Goal: Check status: Check status

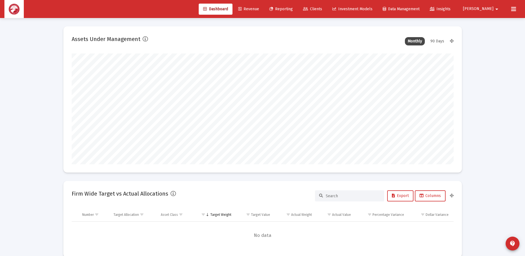
scroll to position [111, 206]
click at [322, 9] on span "Clients" at bounding box center [312, 9] width 19 height 5
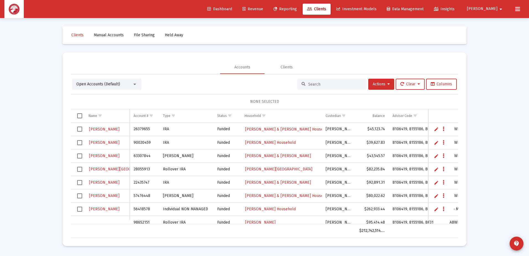
click at [309, 82] on input at bounding box center [335, 84] width 54 height 5
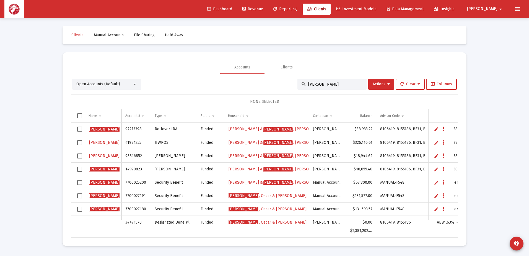
type input "[PERSON_NAME]"
click at [255, 195] on span "[PERSON_NAME] & [PERSON_NAME]" at bounding box center [268, 195] width 78 height 5
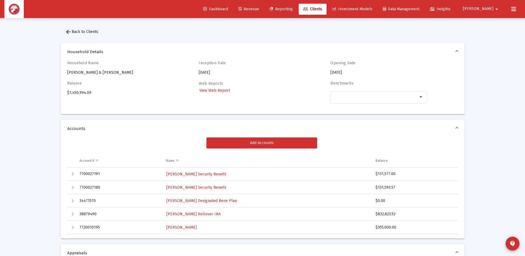
click at [82, 34] on button "arrow_back Back to Clients" at bounding box center [82, 31] width 42 height 11
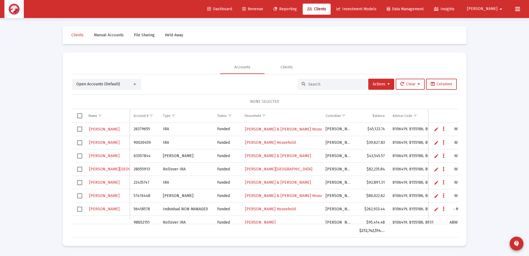
click at [331, 85] on input at bounding box center [335, 84] width 54 height 5
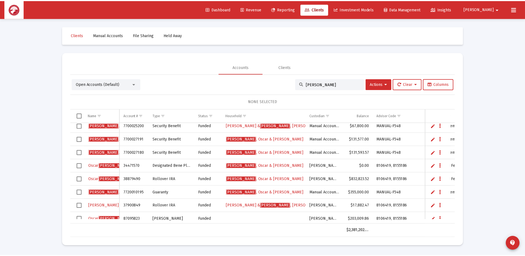
scroll to position [76, 0]
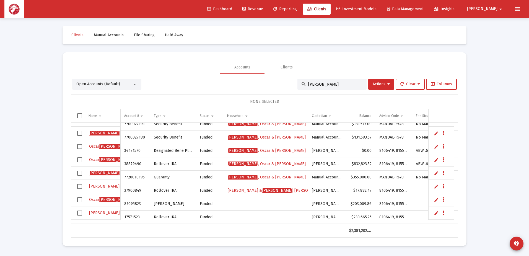
type input "[PERSON_NAME]"
drag, startPoint x: 374, startPoint y: 212, endPoint x: 355, endPoint y: 215, distance: 19.6
click at [355, 215] on td "$238,665.75" at bounding box center [360, 216] width 30 height 13
copy td "238,665.75"
drag, startPoint x: 372, startPoint y: 198, endPoint x: 354, endPoint y: 201, distance: 18.2
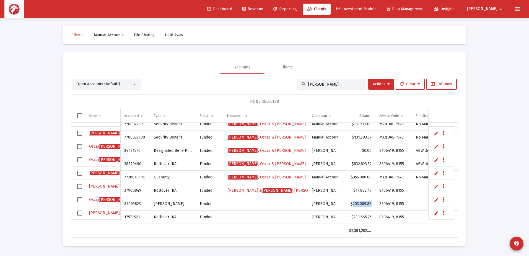
click at [354, 201] on td "$203,009.86" at bounding box center [360, 203] width 30 height 13
copy td "203,009.86"
click at [107, 210] on link "[PERSON_NAME]" at bounding box center [120, 213] width 62 height 8
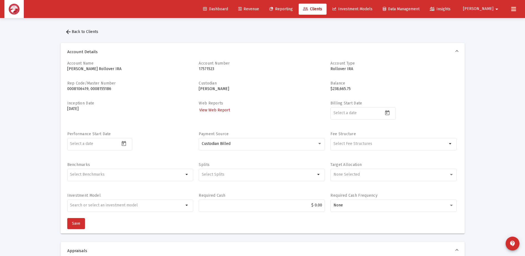
click at [222, 108] on span "View Web Report" at bounding box center [214, 110] width 31 height 5
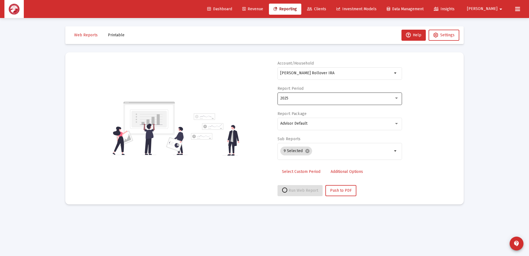
select select "View all"
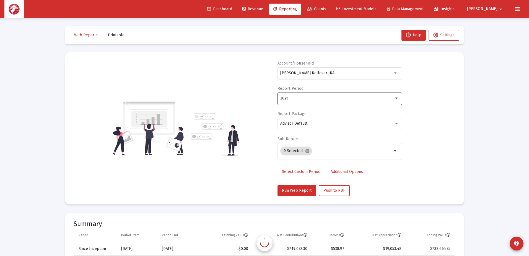
click at [310, 101] on div "2025" at bounding box center [339, 98] width 119 height 14
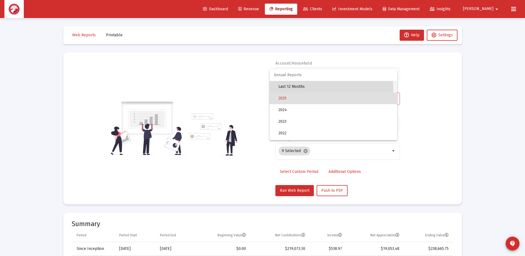
click at [315, 87] on span "Last 12 Months" at bounding box center [335, 87] width 114 height 12
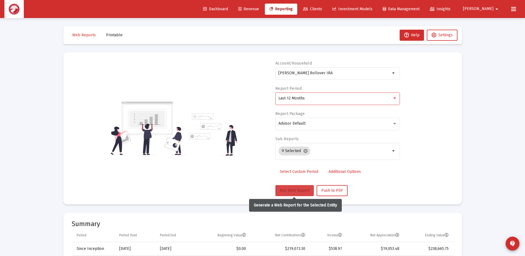
click at [285, 191] on span "Run Web Report" at bounding box center [295, 190] width 30 height 5
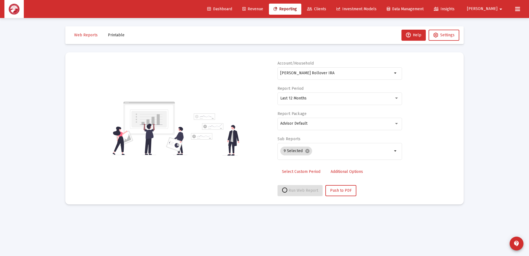
select select "View all"
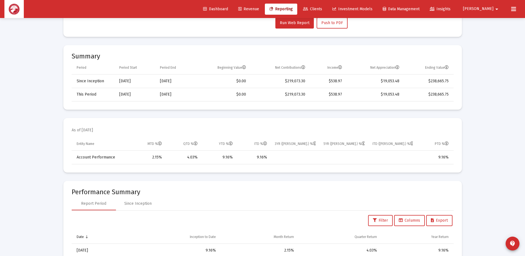
scroll to position [166, 0]
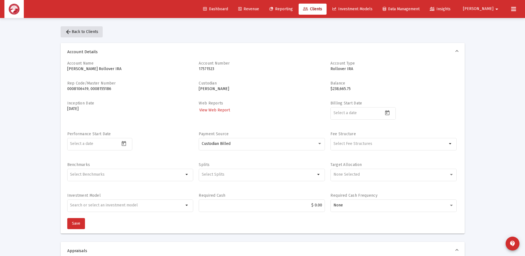
click at [72, 30] on span "arrow_back Back to Clients" at bounding box center [81, 31] width 33 height 5
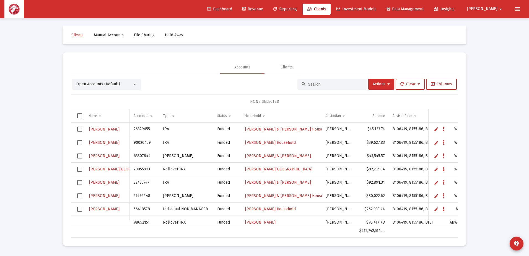
click at [312, 82] on input at bounding box center [335, 84] width 54 height 5
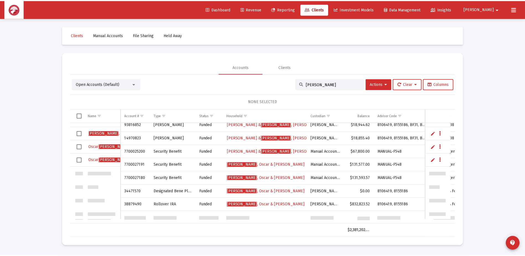
scroll to position [76, 0]
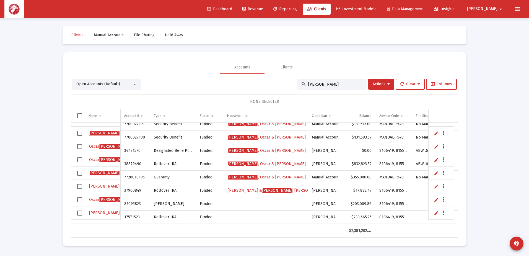
type input "[PERSON_NAME]"
click at [96, 202] on link "[PERSON_NAME]" at bounding box center [110, 199] width 42 height 8
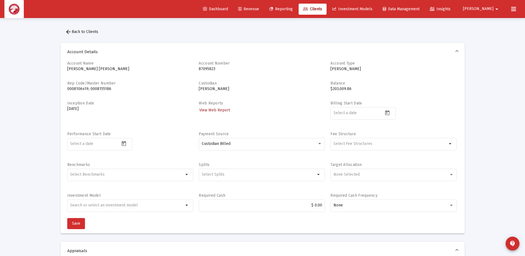
click at [208, 109] on span "View Web Report" at bounding box center [214, 110] width 31 height 5
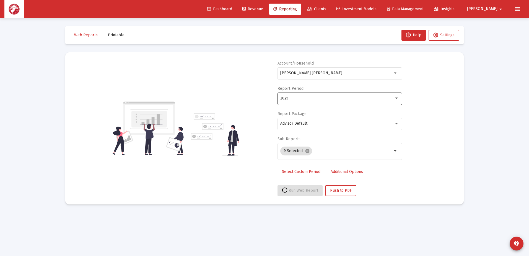
click at [308, 100] on div "2025" at bounding box center [337, 98] width 114 height 4
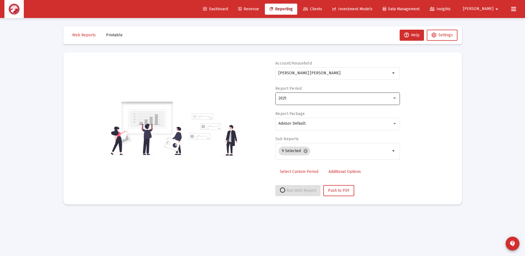
select select "View all"
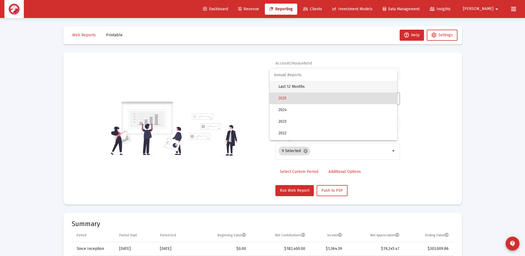
click at [310, 89] on span "Last 12 Months" at bounding box center [335, 87] width 114 height 12
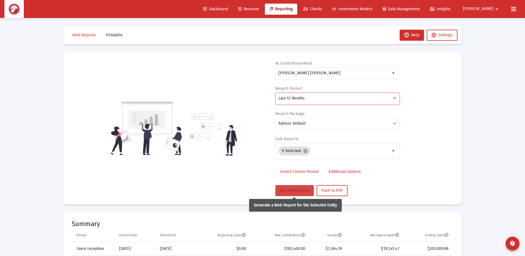
click at [292, 186] on button "Run Web Report" at bounding box center [294, 190] width 38 height 11
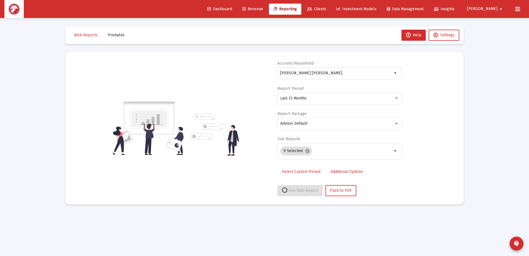
select select "View all"
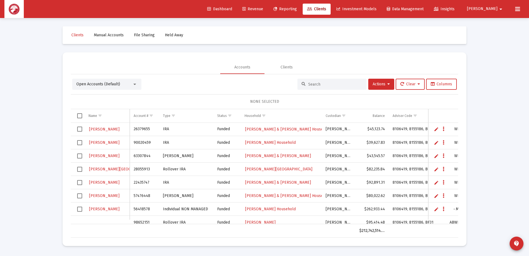
click at [332, 85] on input at bounding box center [335, 84] width 54 height 5
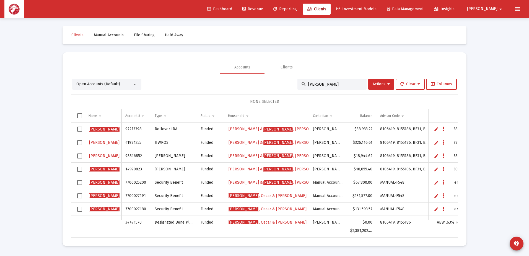
type input "[PERSON_NAME]"
click at [254, 196] on span "[PERSON_NAME] & [PERSON_NAME]" at bounding box center [268, 195] width 78 height 5
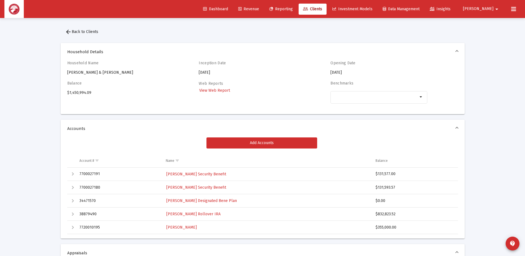
scroll to position [28, 0]
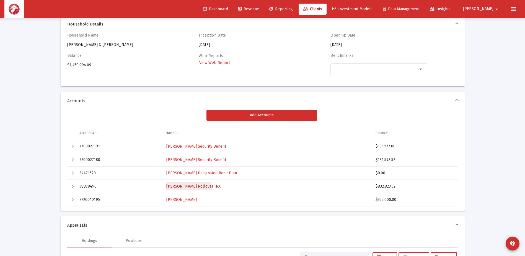
click at [185, 187] on span "[PERSON_NAME] Rollover IRA" at bounding box center [193, 186] width 54 height 5
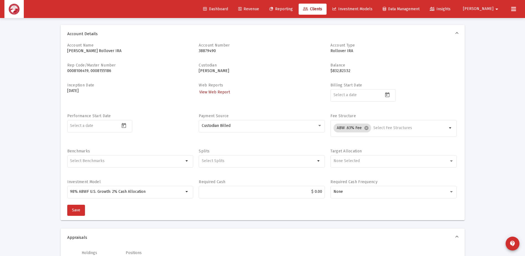
click at [214, 92] on span "View Web Report" at bounding box center [214, 92] width 31 height 5
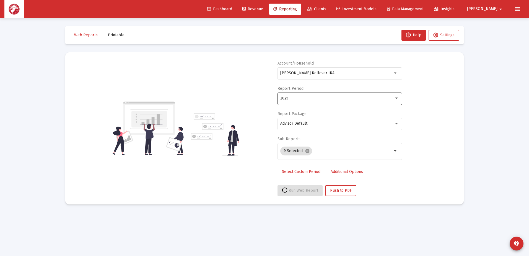
click at [308, 101] on div "2025" at bounding box center [339, 98] width 119 height 14
select select "View all"
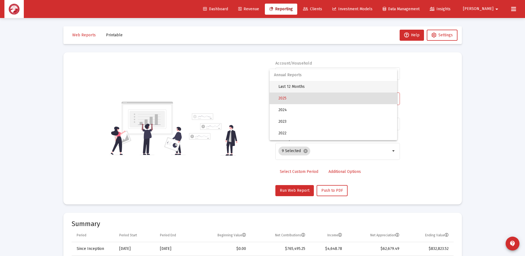
click at [311, 85] on span "Last 12 Months" at bounding box center [335, 87] width 114 height 12
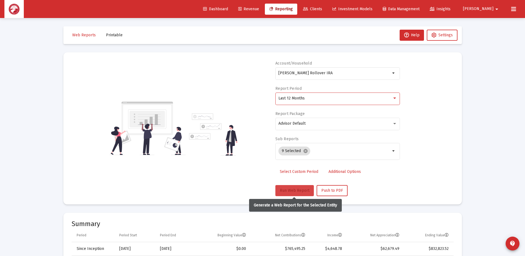
click at [286, 189] on span "Run Web Report" at bounding box center [295, 190] width 30 height 5
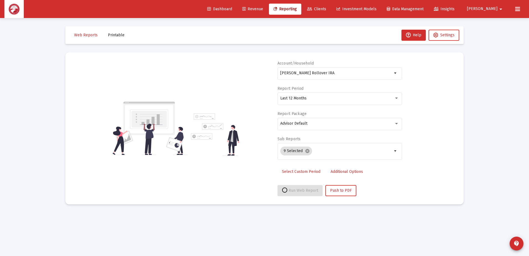
select select "View all"
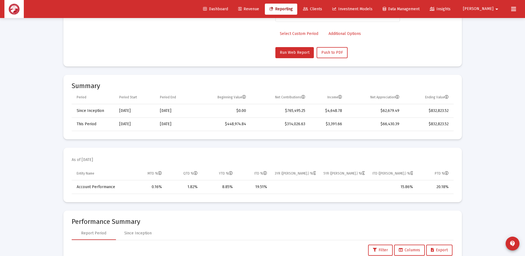
scroll to position [138, 0]
drag, startPoint x: 449, startPoint y: 107, endPoint x: 432, endPoint y: 111, distance: 17.3
click at [432, 111] on td "$832,823.52" at bounding box center [428, 109] width 50 height 13
copy td "832,823.52"
